Goal: Check status: Check status

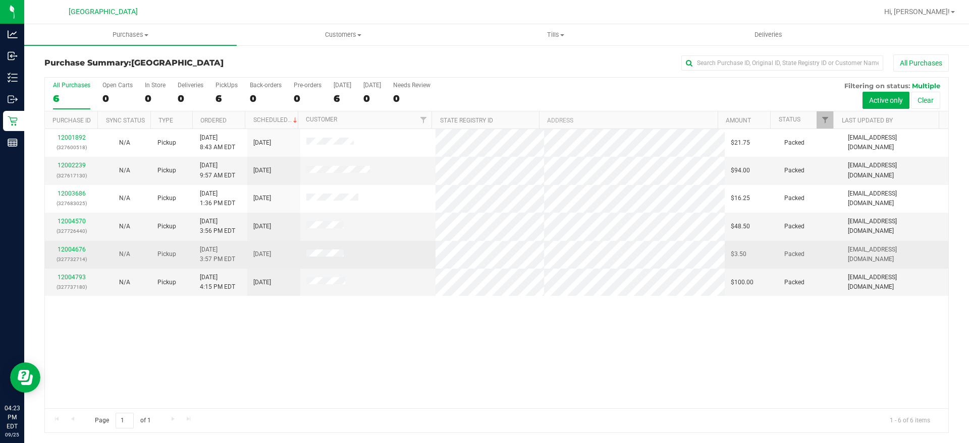
click at [265, 250] on span "[DATE]" at bounding box center [262, 255] width 18 height 10
click at [334, 250] on span at bounding box center [325, 255] width 38 height 10
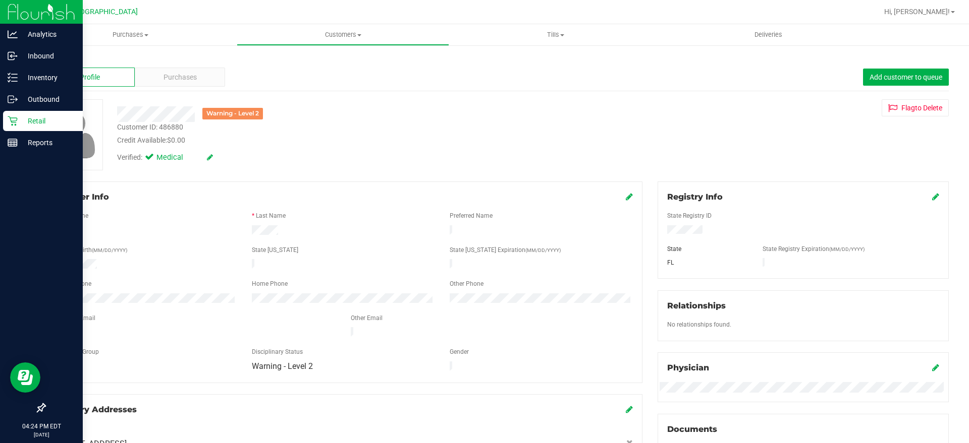
click at [23, 124] on p "Retail" at bounding box center [48, 121] width 61 height 12
